Goal: Task Accomplishment & Management: Complete application form

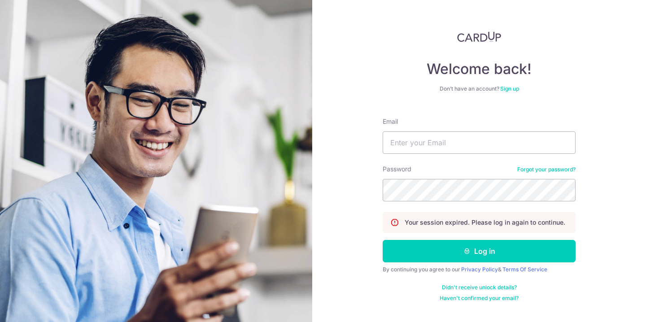
click at [414, 129] on div "Email" at bounding box center [479, 135] width 193 height 37
click at [404, 143] on input "Email" at bounding box center [479, 143] width 193 height 22
type input "[EMAIL_ADDRESS][DOMAIN_NAME]"
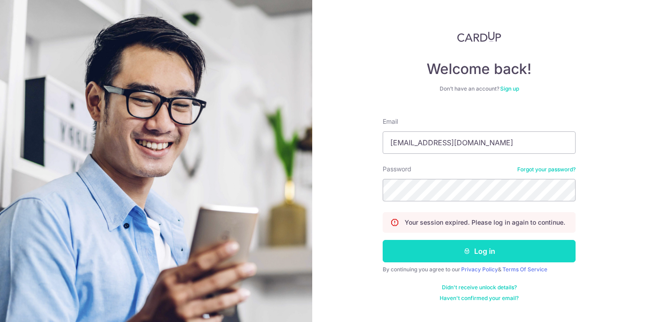
click at [432, 256] on button "Log in" at bounding box center [479, 251] width 193 height 22
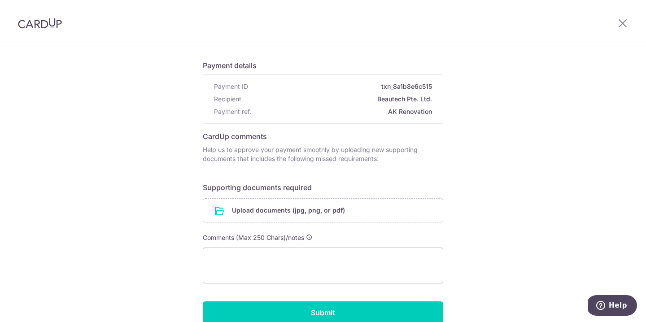
scroll to position [40, 0]
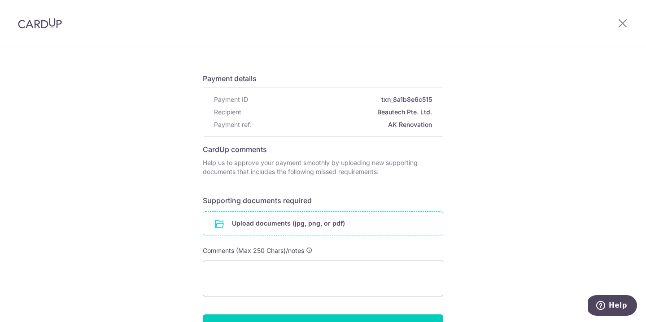
click at [238, 222] on input "file" at bounding box center [323, 223] width 240 height 23
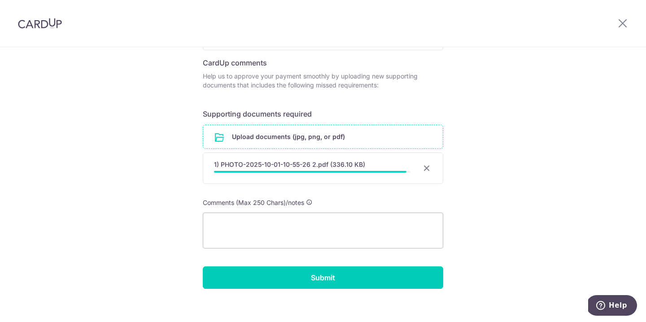
scroll to position [128, 0]
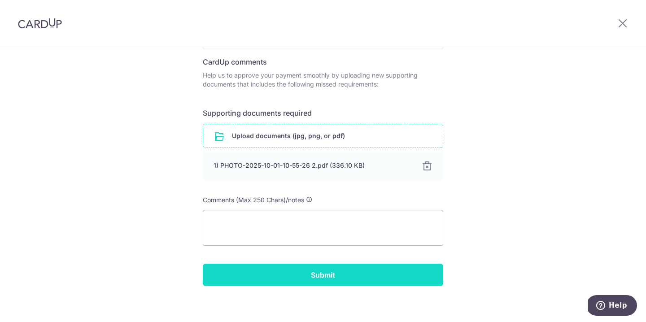
click at [265, 280] on input "Submit" at bounding box center [323, 275] width 241 height 22
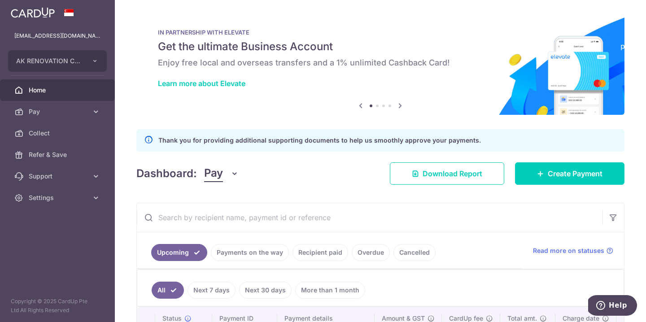
scroll to position [85, 0]
